Goal: Task Accomplishment & Management: Use online tool/utility

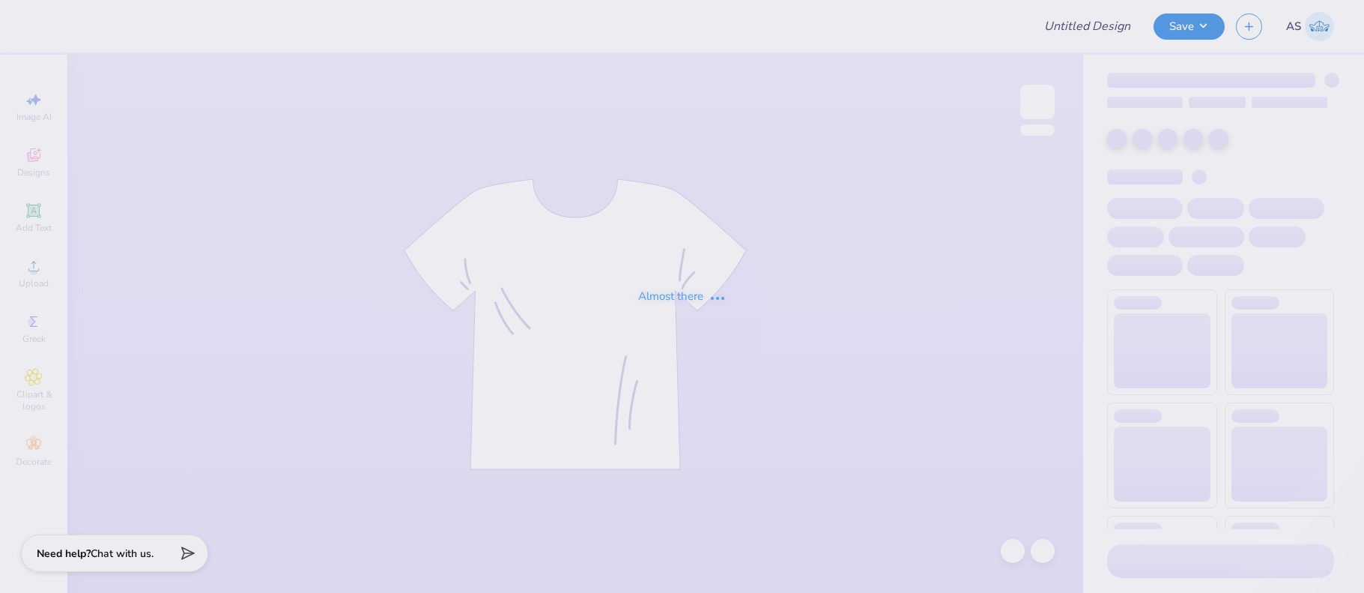
type input "Pi Kappa Alpha Merch 2025!"
type input "24"
type input "Pi Kappa Alpha Merch 2025!"
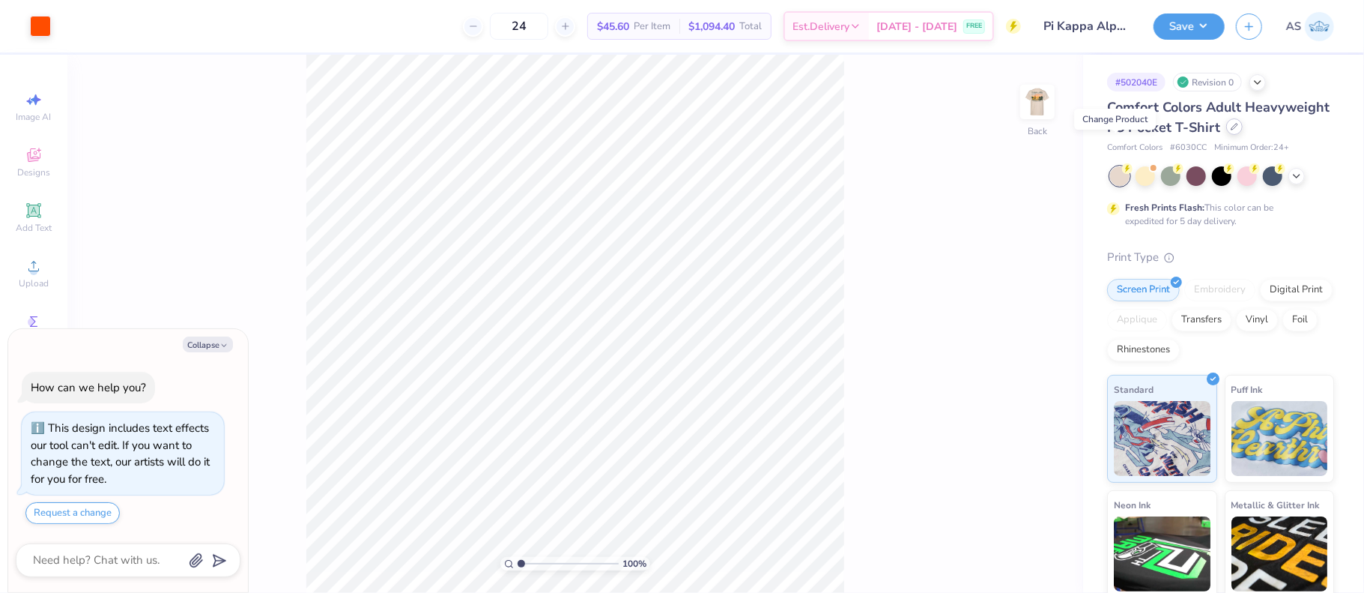
click at [1226, 135] on div at bounding box center [1234, 126] width 16 height 16
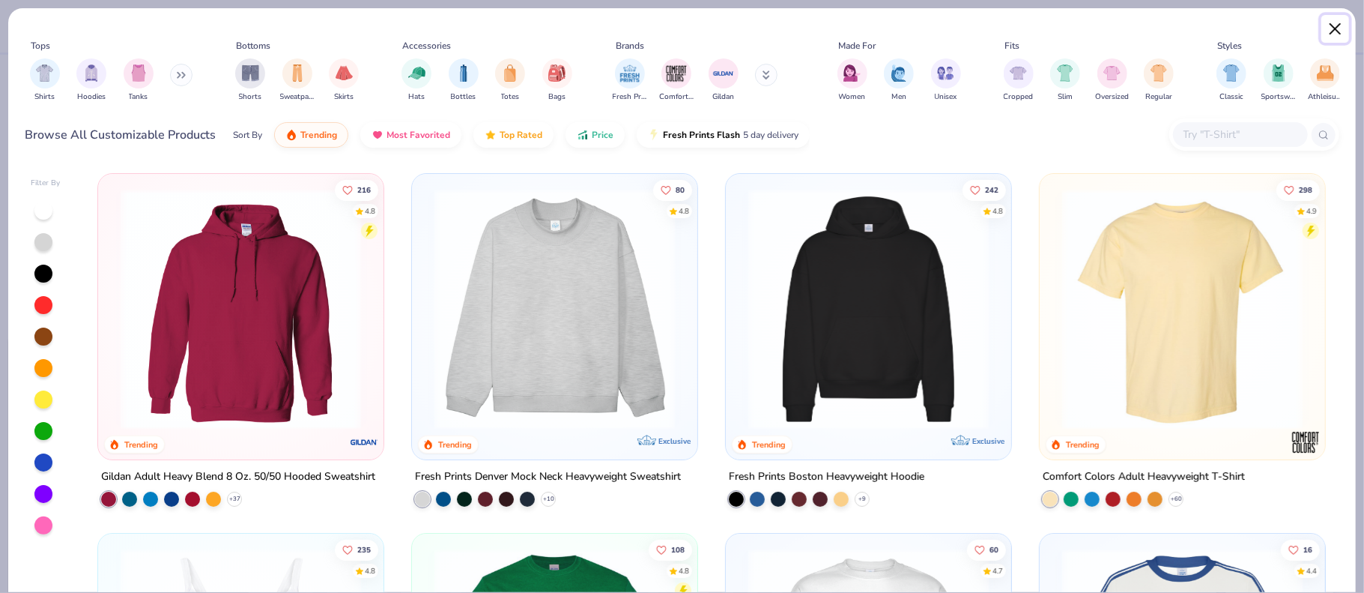
click at [1334, 28] on button "Close" at bounding box center [1335, 29] width 28 height 28
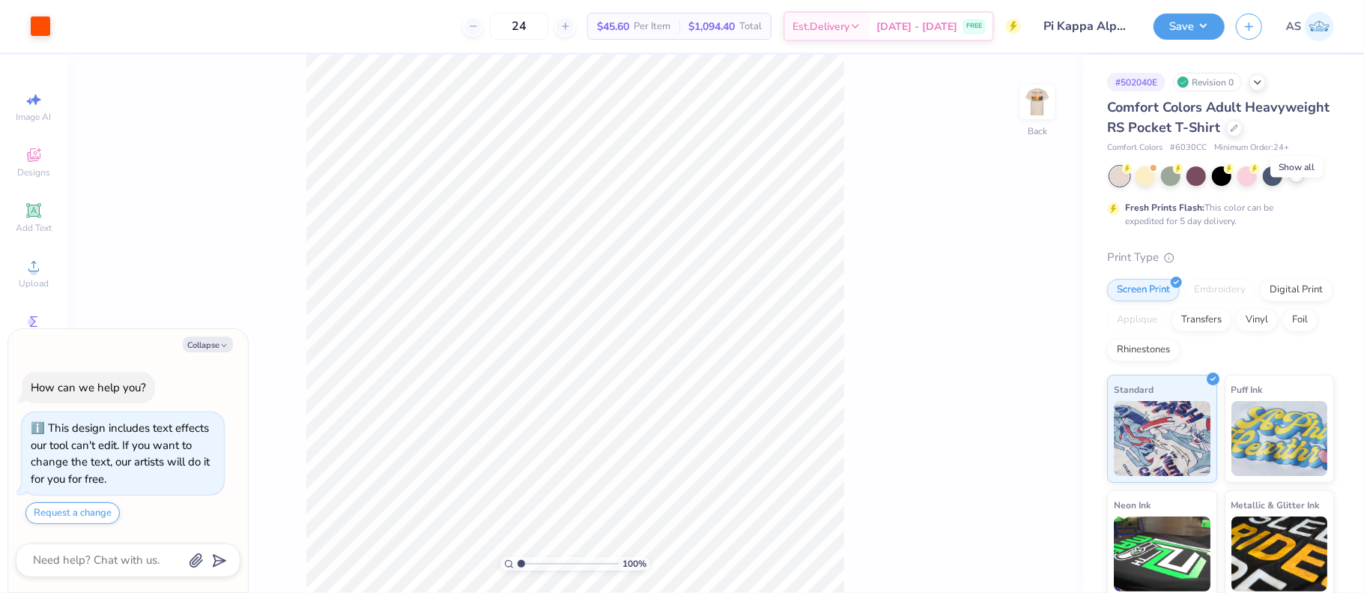
click at [1298, 181] on icon at bounding box center [1297, 175] width 12 height 12
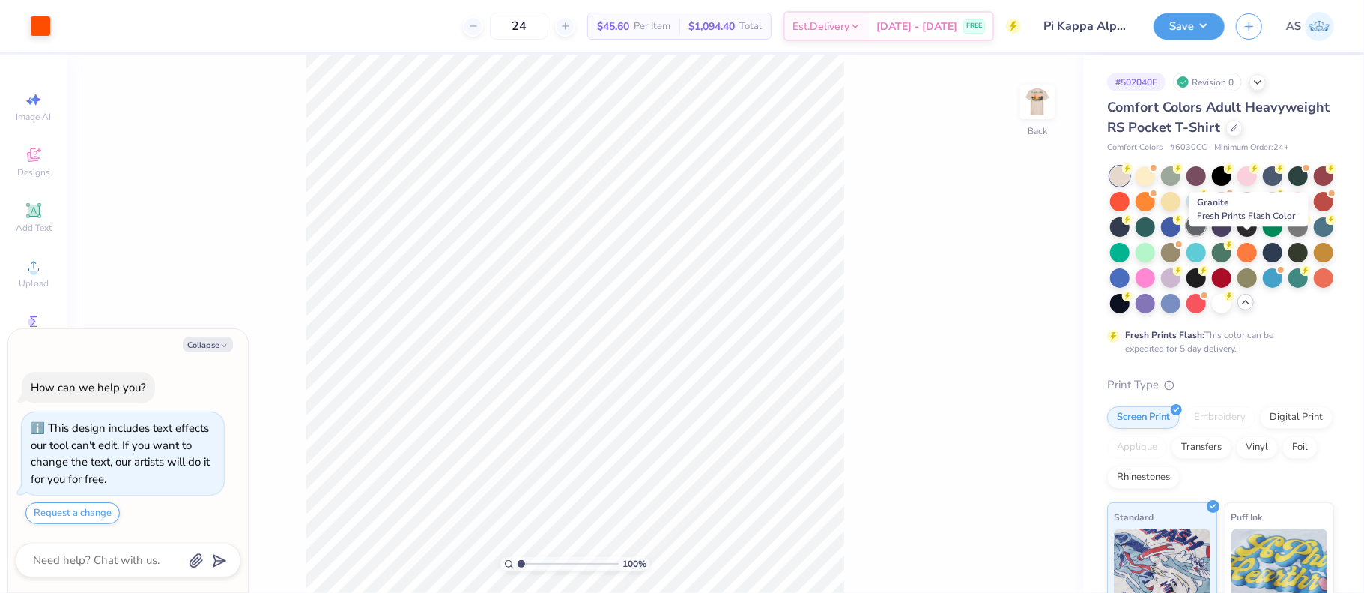
click at [1206, 235] on div at bounding box center [1196, 225] width 19 height 19
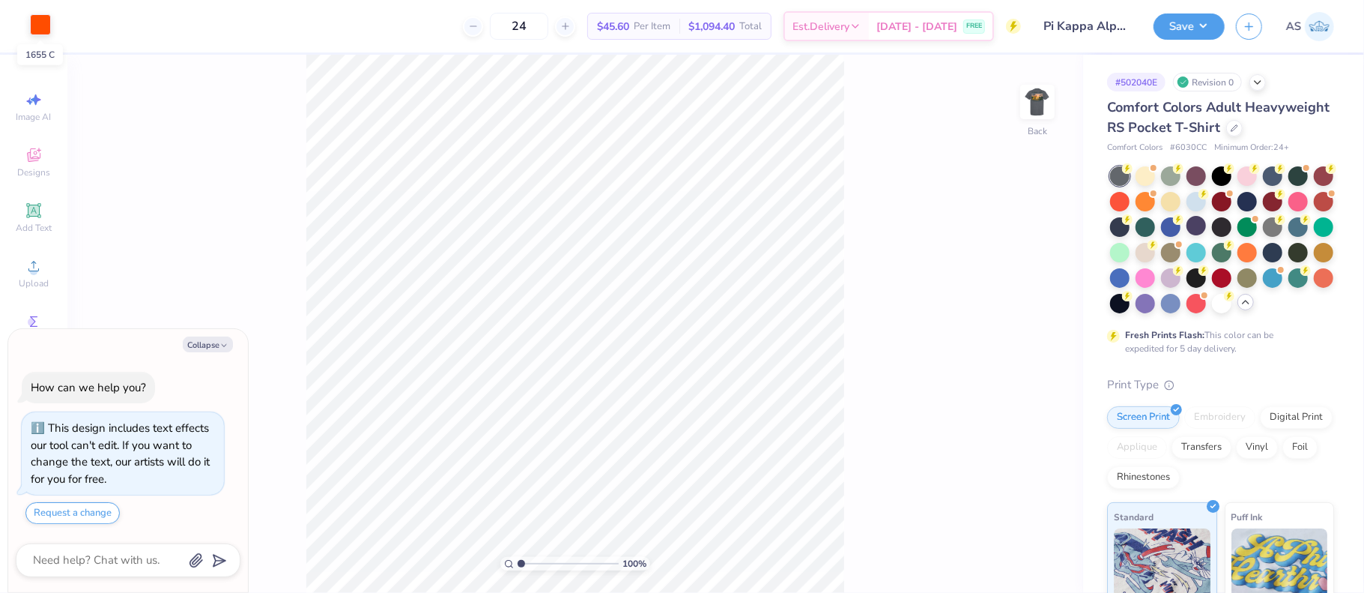
click at [43, 31] on div at bounding box center [40, 24] width 21 height 21
type textarea "x"
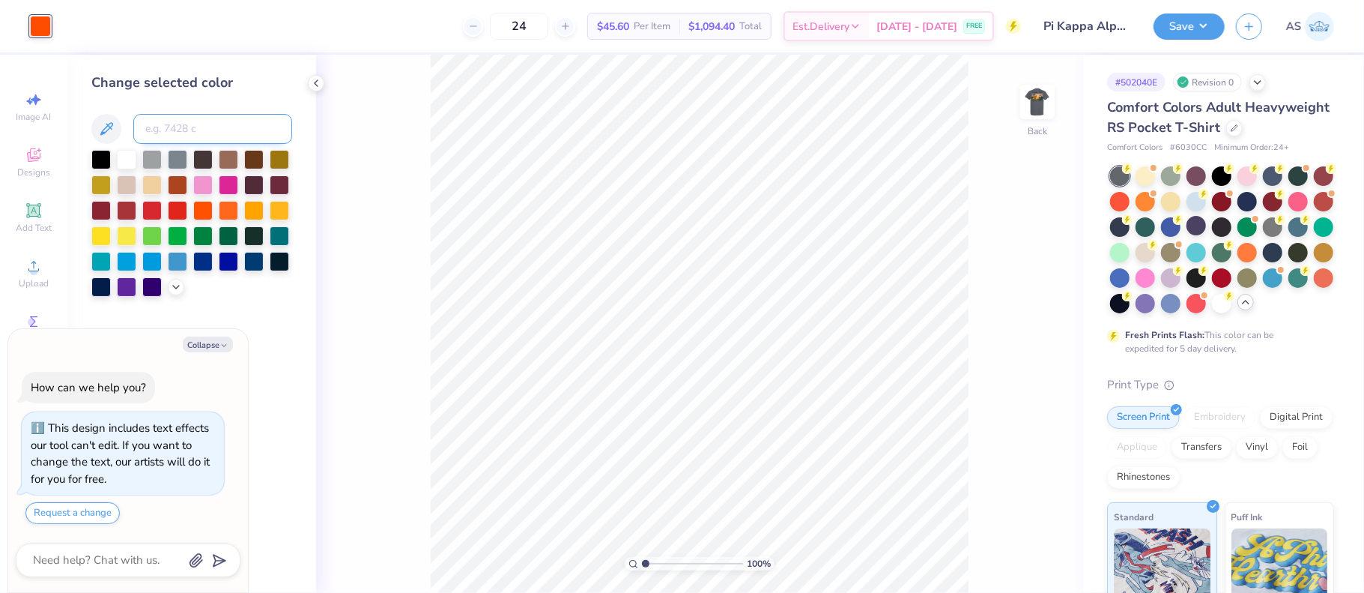
click at [162, 128] on input at bounding box center [212, 129] width 159 height 30
type input "5535"
type textarea "x"
click at [1026, 109] on img at bounding box center [1038, 102] width 60 height 60
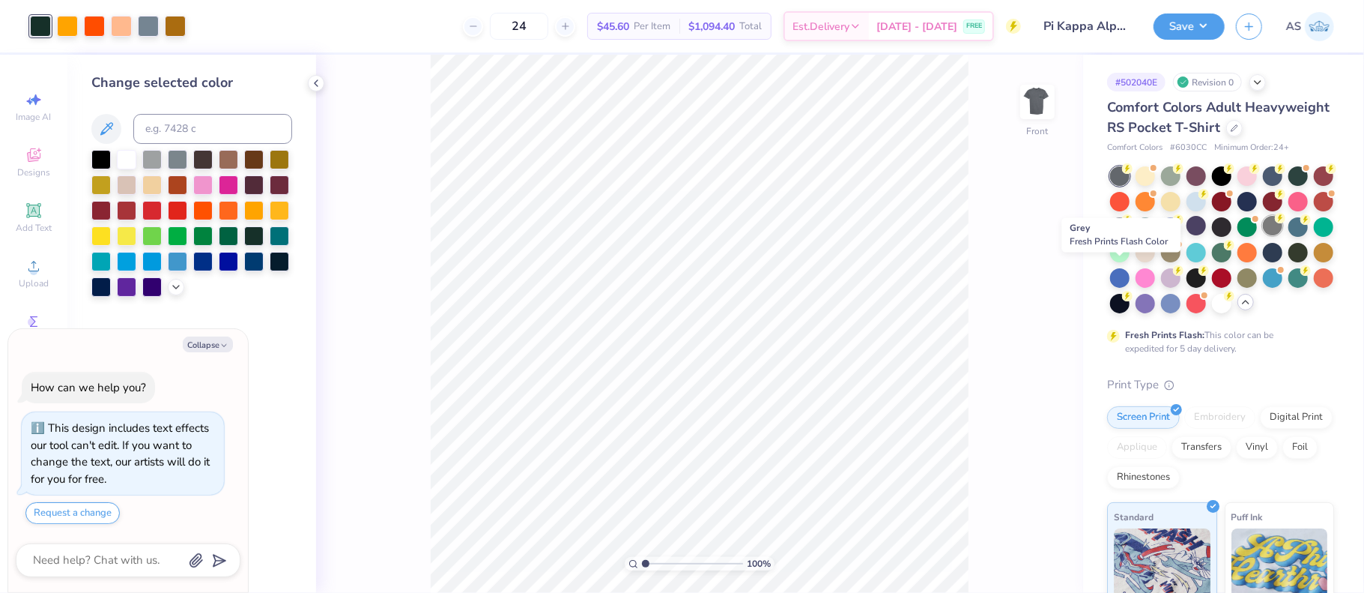
click at [1263, 235] on div at bounding box center [1272, 225] width 19 height 19
drag, startPoint x: 1037, startPoint y: 106, endPoint x: 1247, endPoint y: 250, distance: 254.8
click at [1037, 106] on img at bounding box center [1038, 102] width 30 height 30
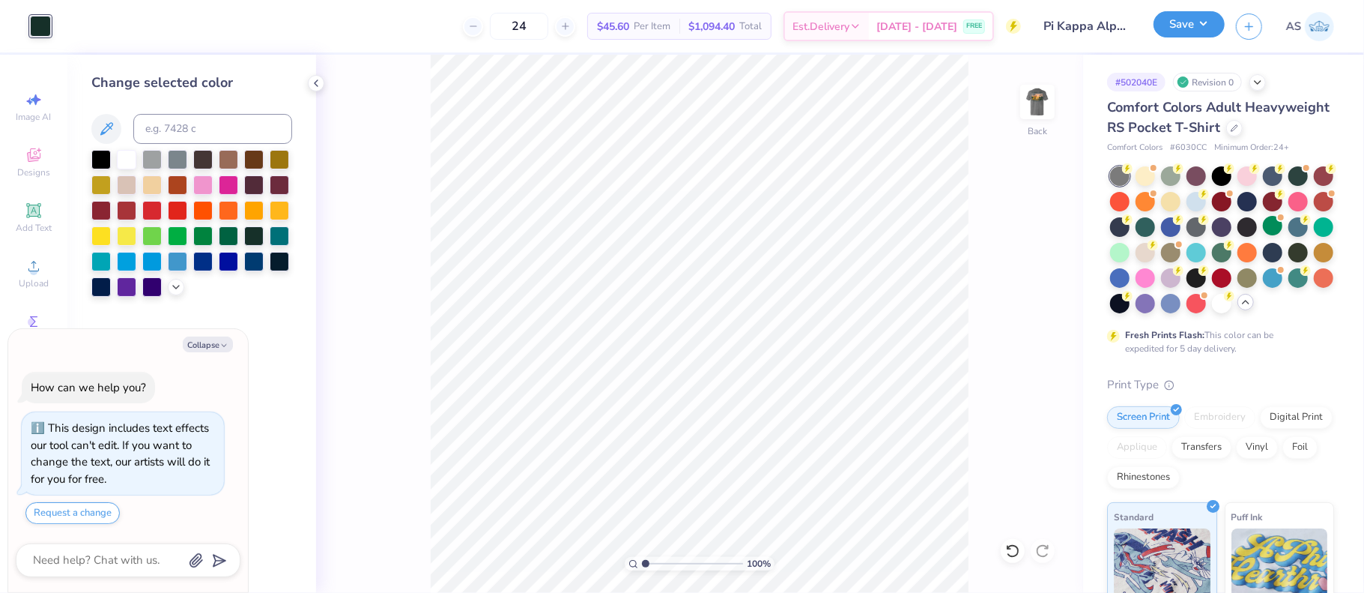
click at [1203, 25] on button "Save" at bounding box center [1189, 24] width 71 height 26
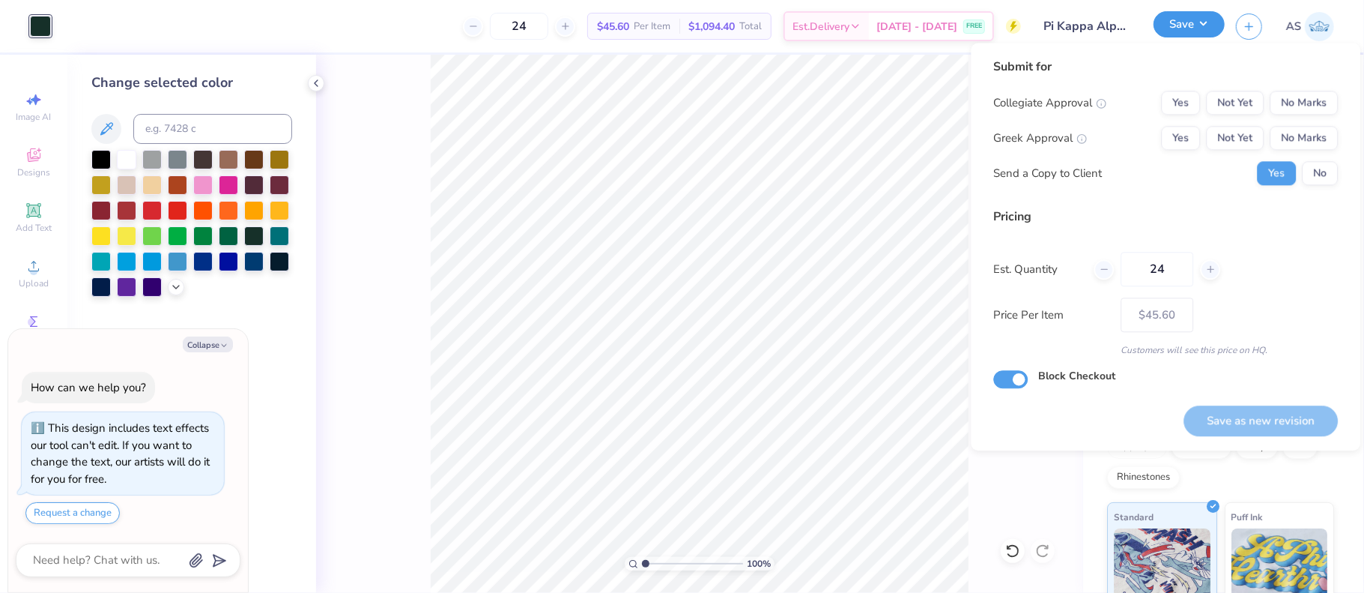
type textarea "x"
click at [1299, 110] on button "No Marks" at bounding box center [1304, 103] width 68 height 24
click at [1192, 133] on button "Yes" at bounding box center [1180, 138] width 39 height 24
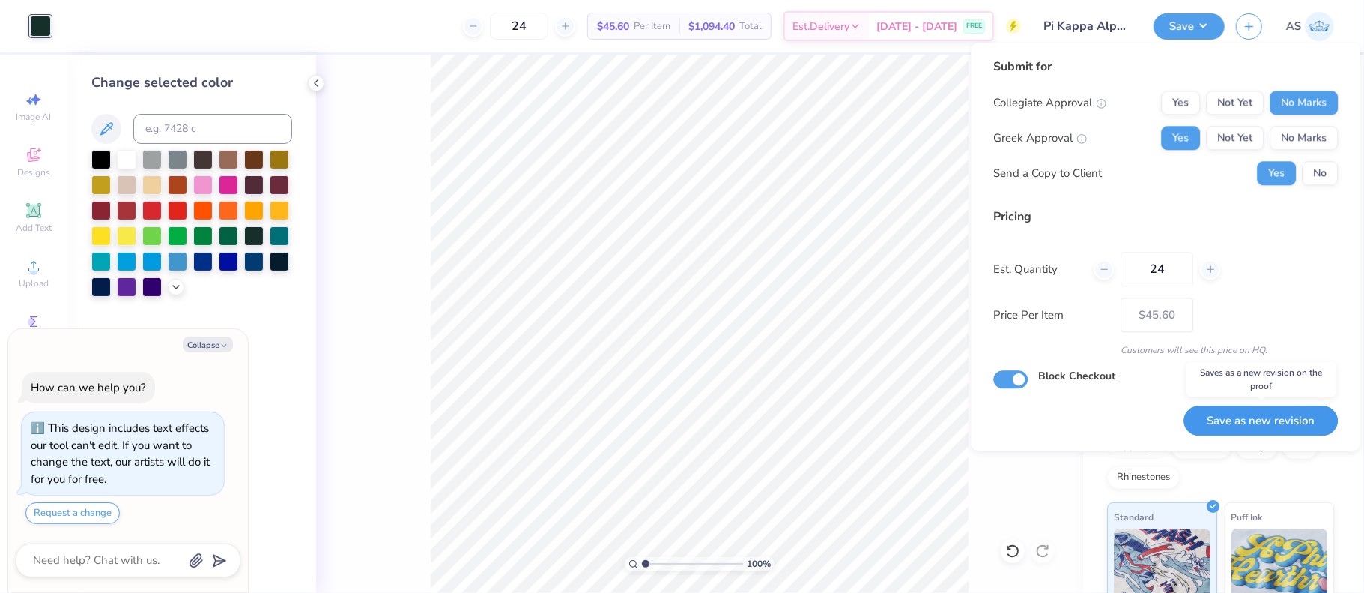
click at [1250, 416] on button "Save as new revision" at bounding box center [1261, 420] width 154 height 31
type input "$45.60"
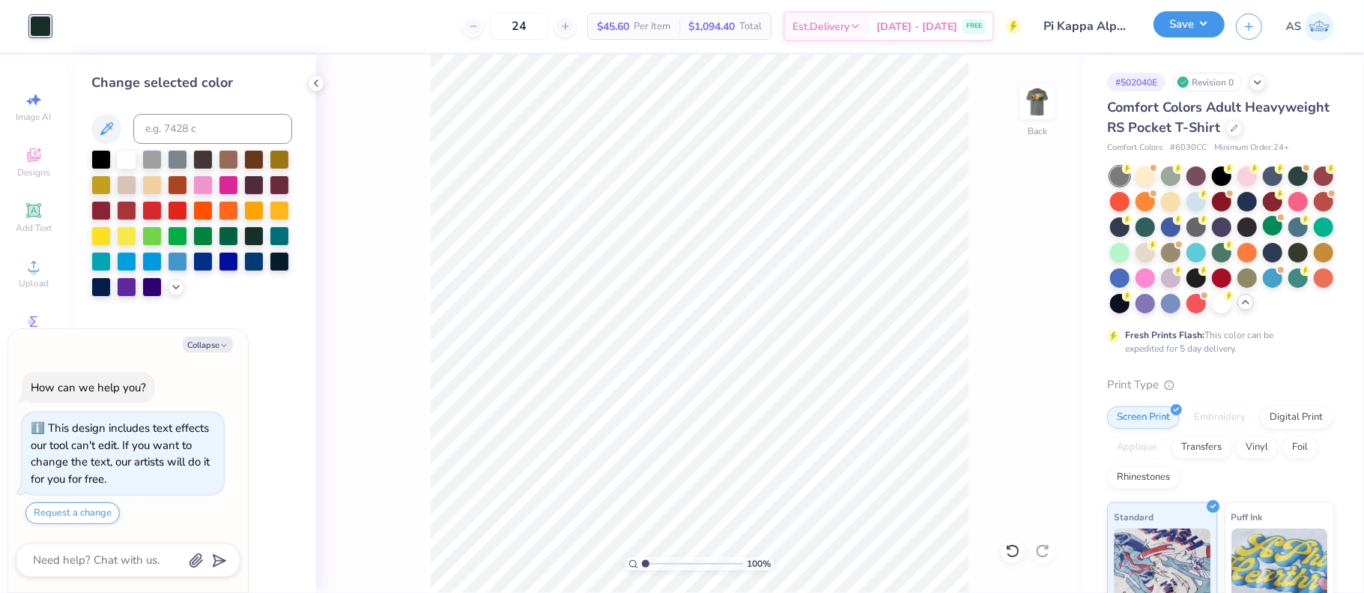
click at [1211, 25] on button "Save" at bounding box center [1189, 24] width 71 height 26
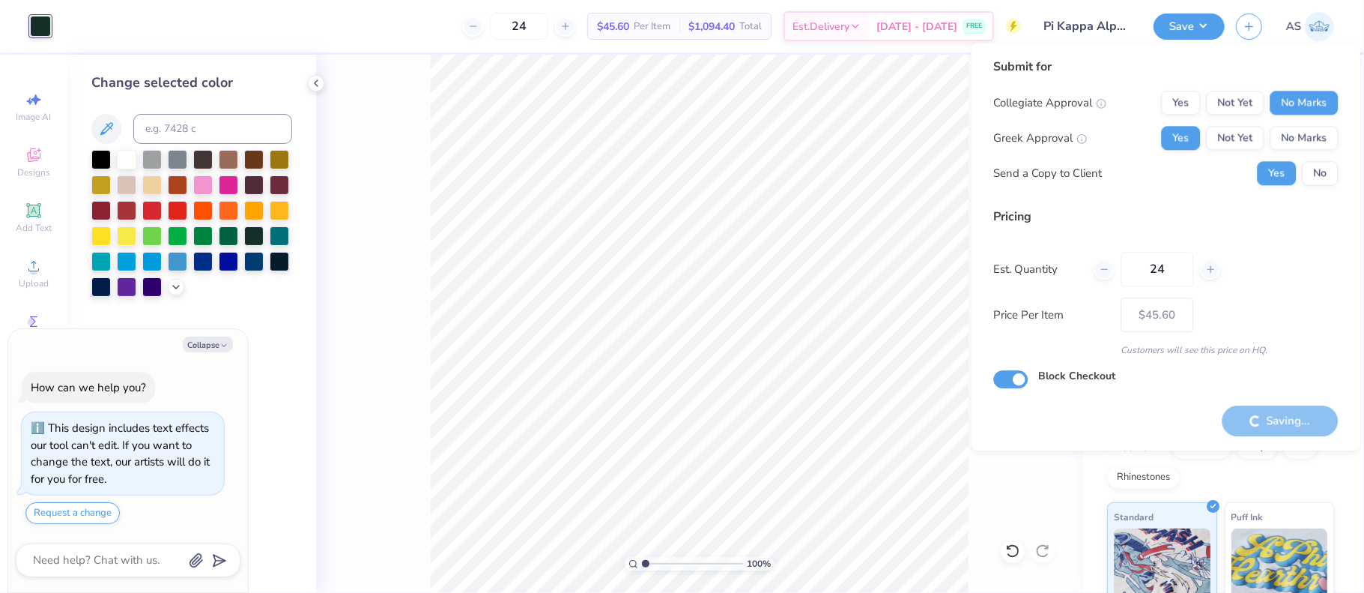
type textarea "x"
